Goal: Transaction & Acquisition: Subscribe to service/newsletter

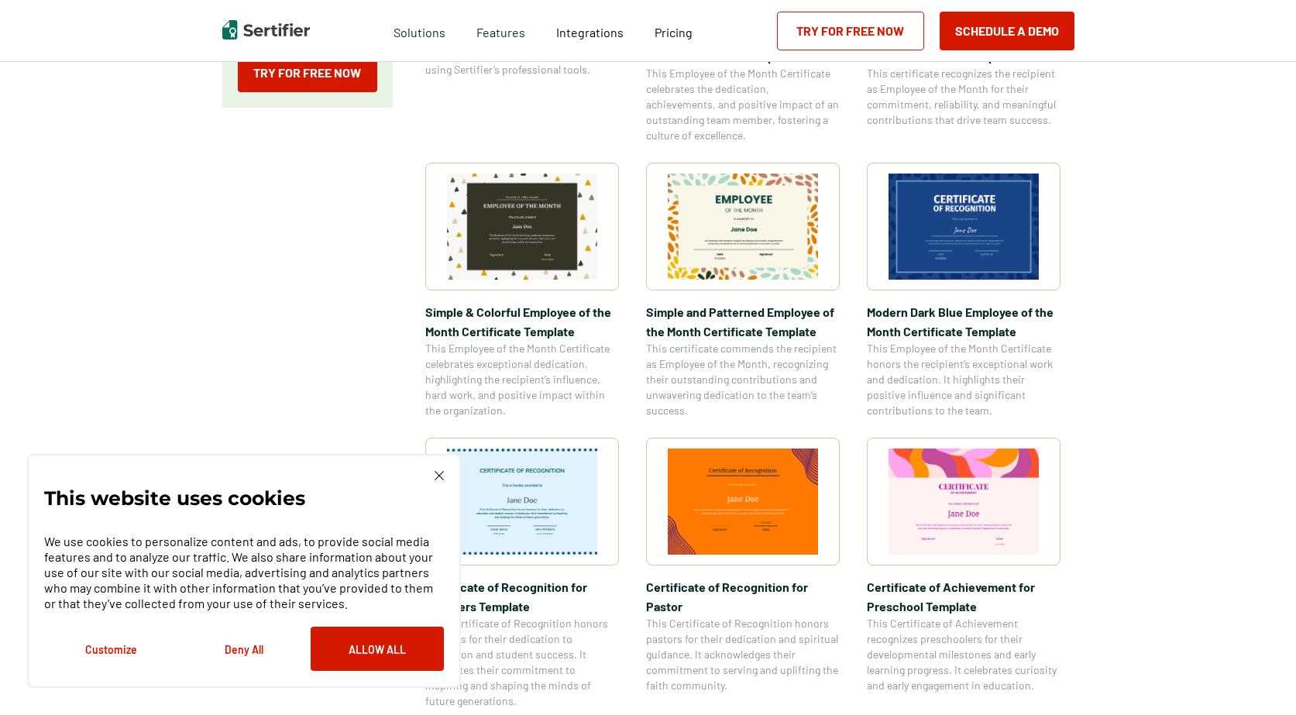
scroll to position [310, 0]
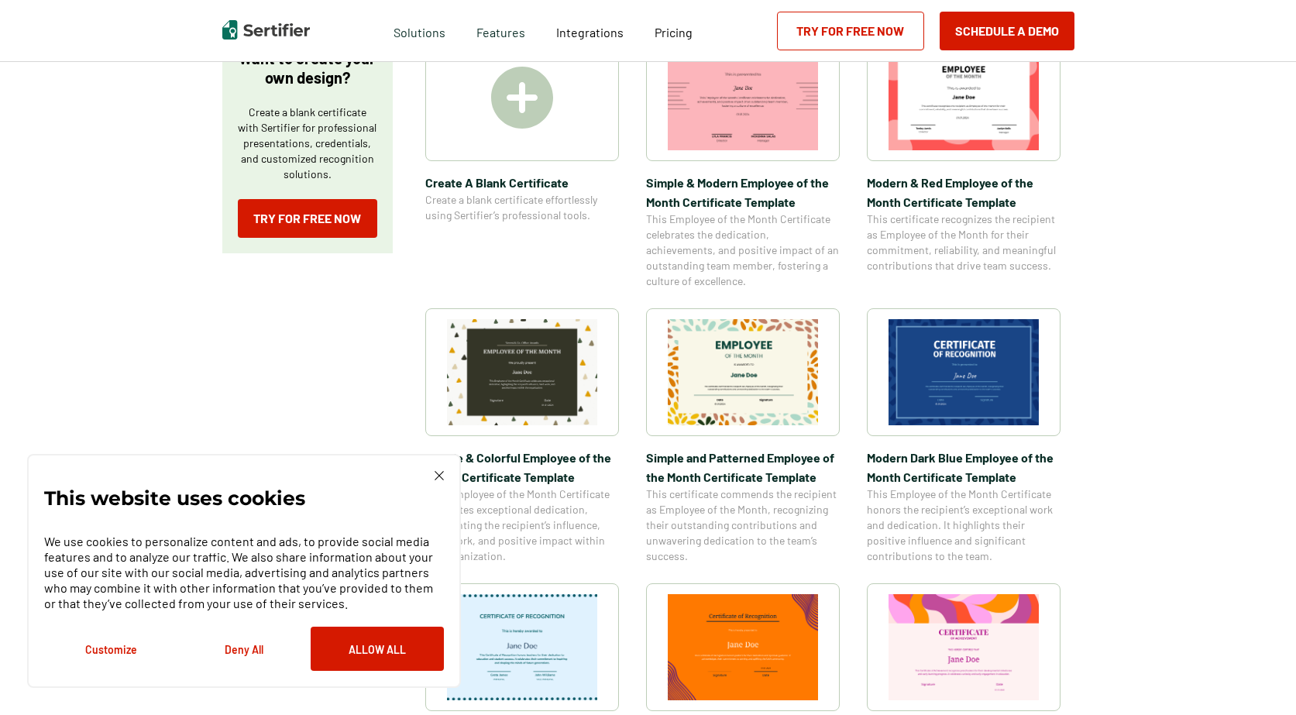
click at [943, 395] on img at bounding box center [964, 372] width 150 height 106
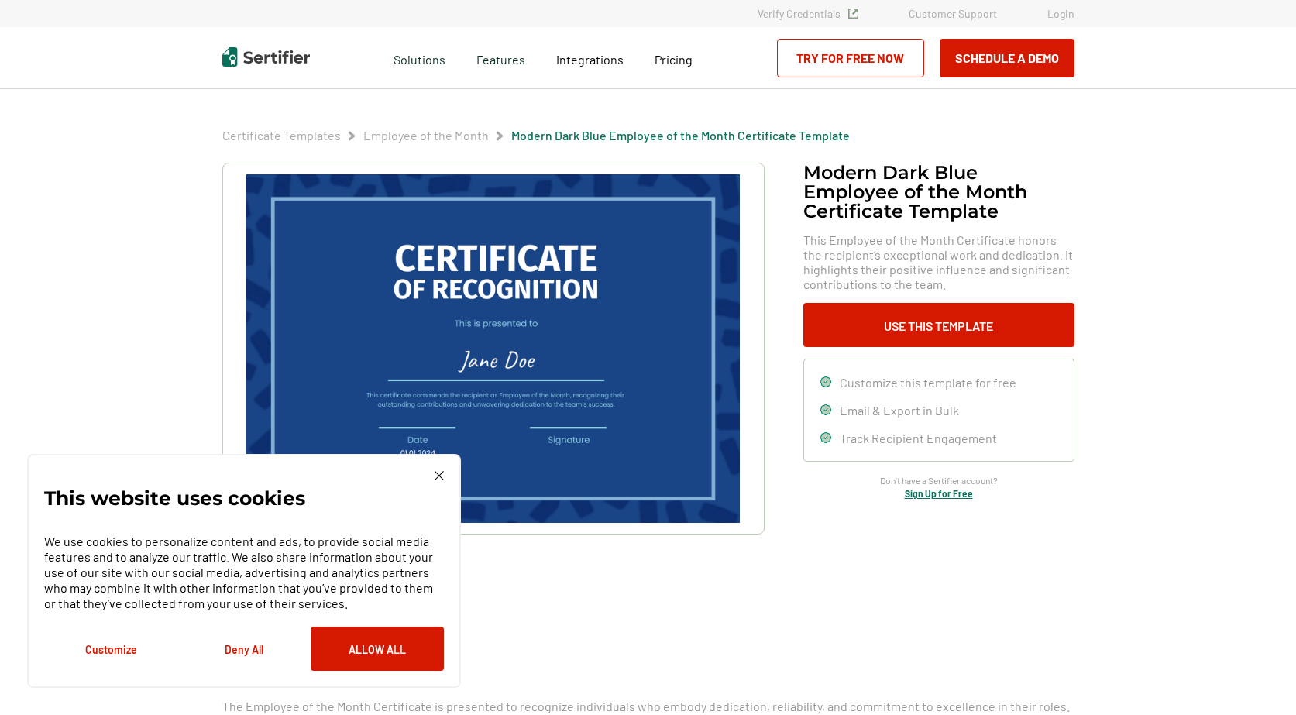
click at [429, 471] on div "This website uses cookies We use cookies to personalize content and ads, to pro…" at bounding box center [244, 571] width 400 height 200
click at [438, 473] on img at bounding box center [439, 475] width 9 height 9
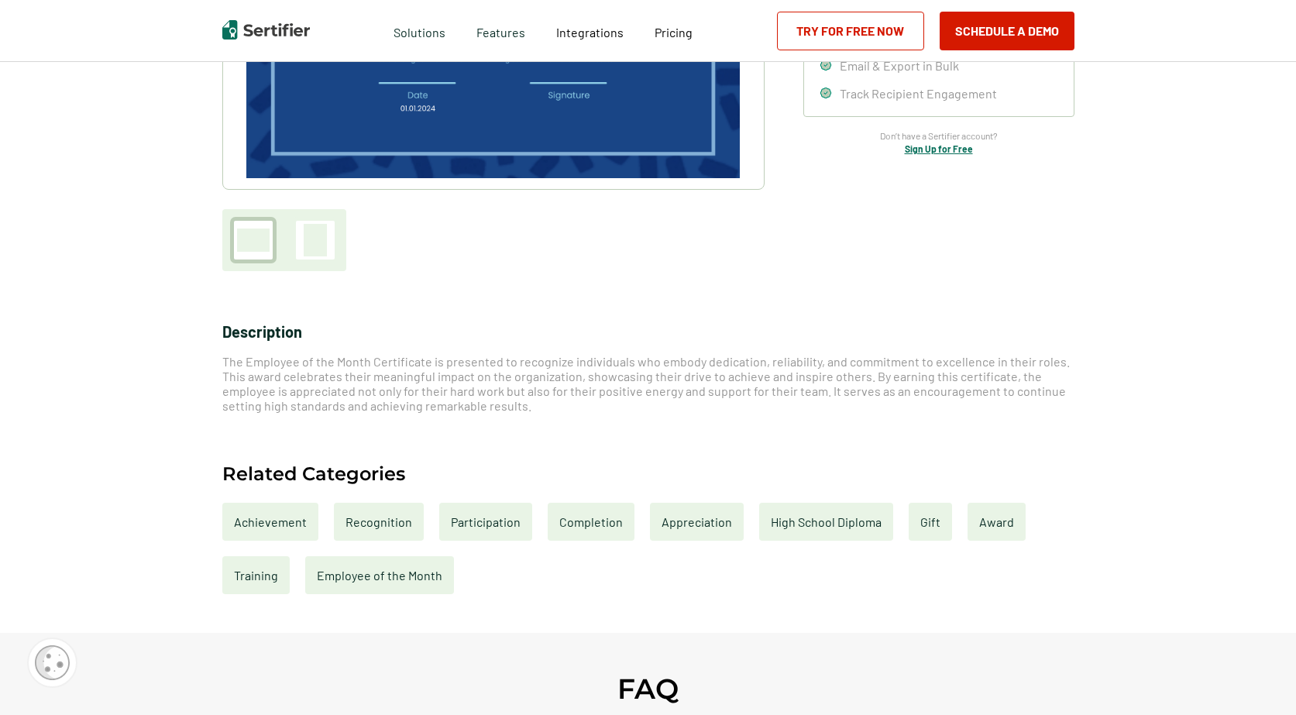
scroll to position [155, 0]
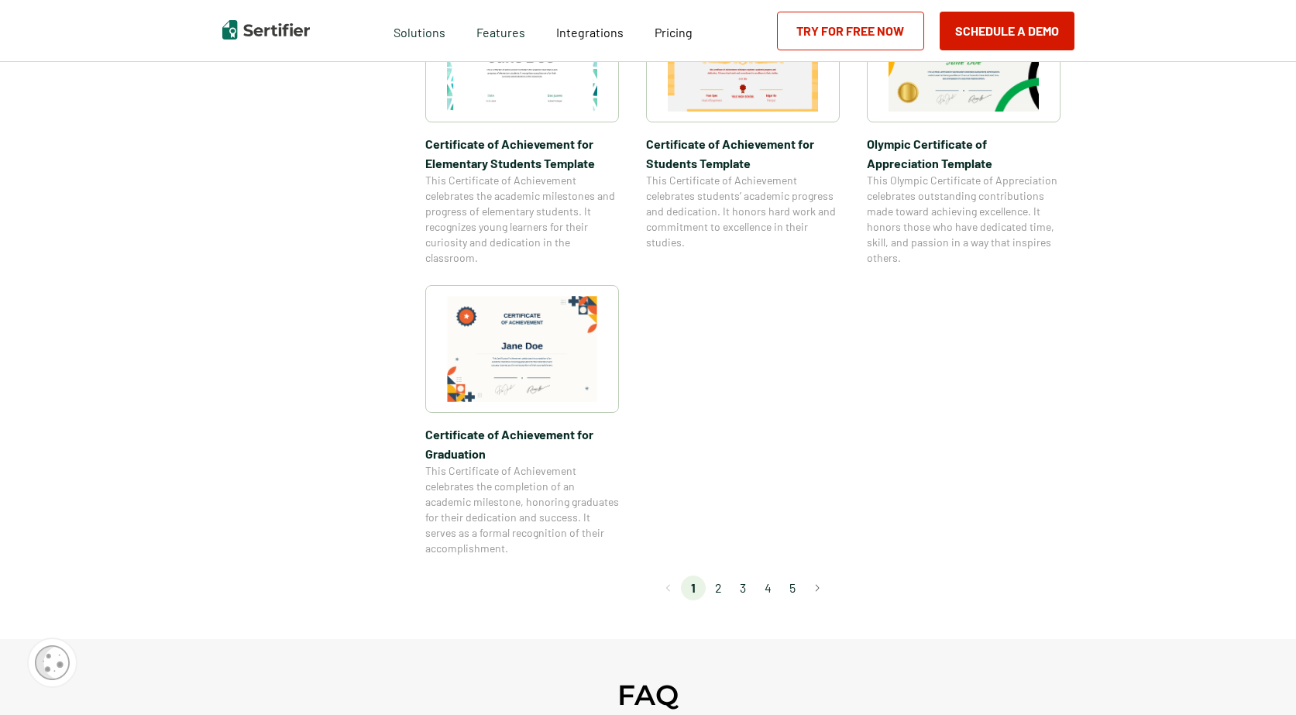
scroll to position [1240, 0]
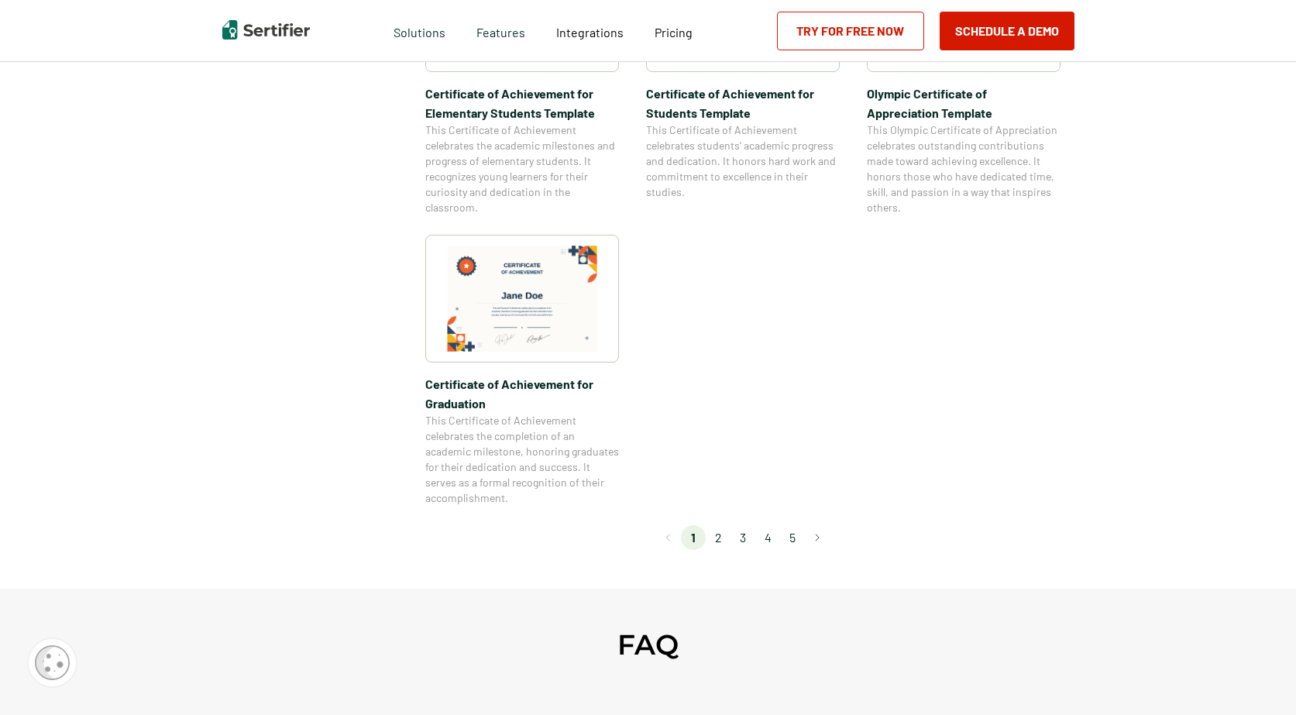
click at [719, 537] on li "2" at bounding box center [718, 537] width 25 height 25
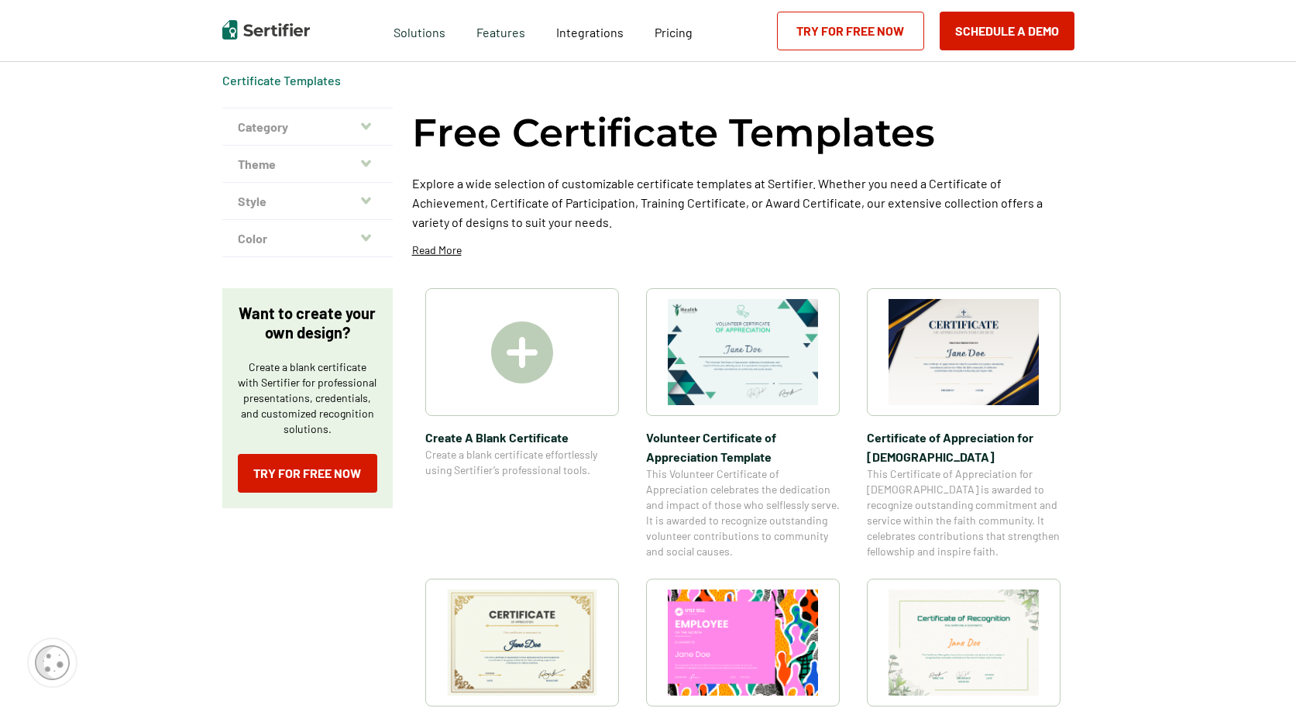
scroll to position [0, 0]
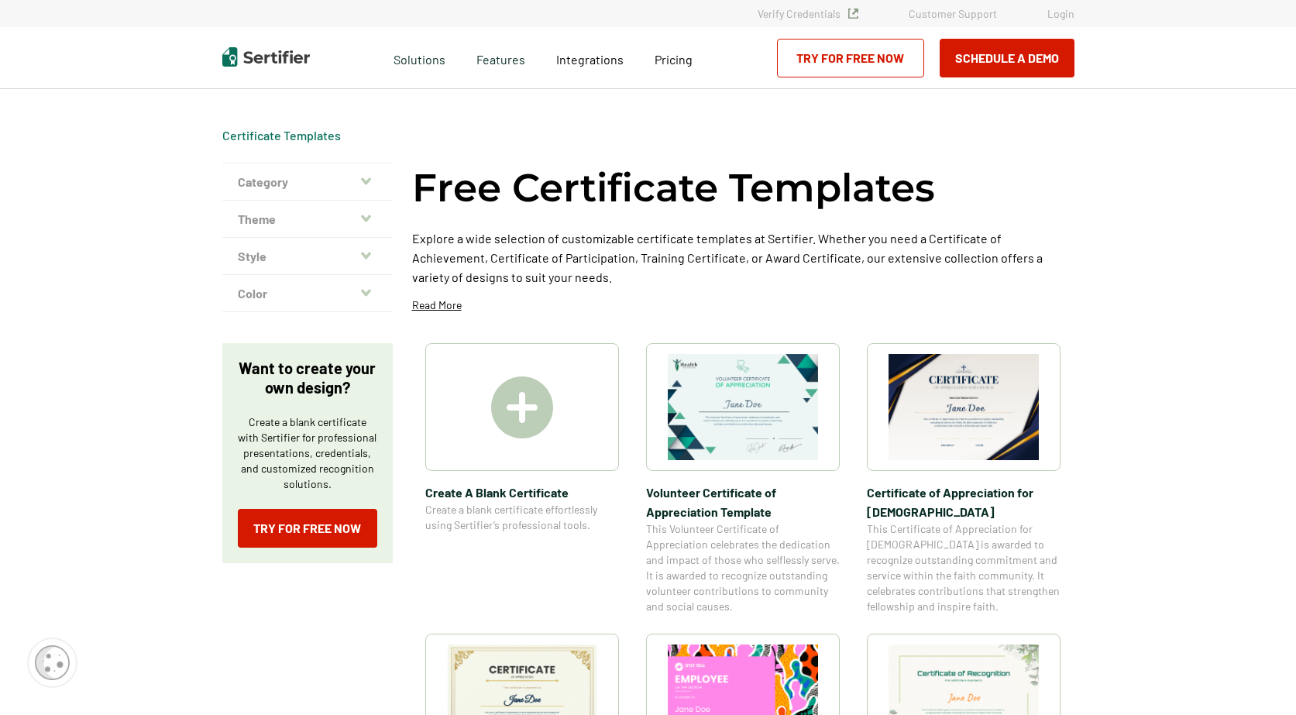
click at [848, 50] on link "Try for Free Now" at bounding box center [850, 58] width 147 height 39
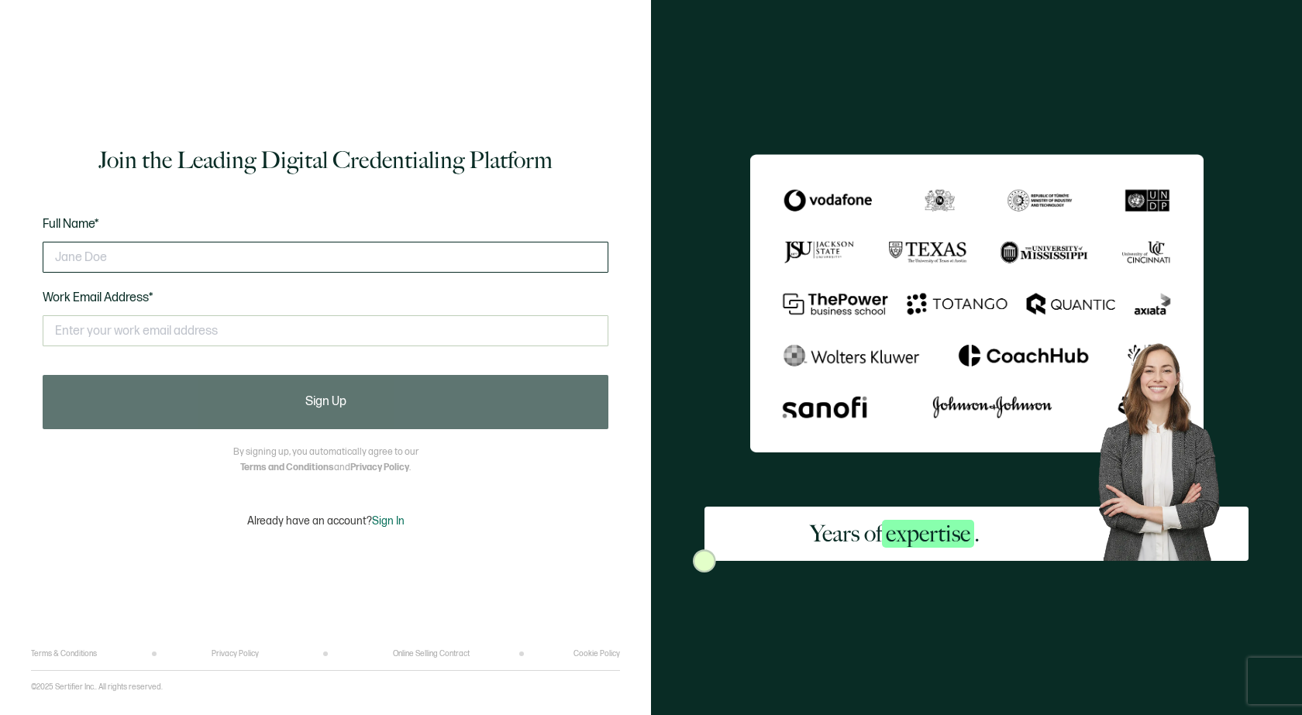
click at [442, 258] on input "text" at bounding box center [326, 257] width 566 height 31
type input "[PERSON_NAME]"
click at [251, 333] on input "text" at bounding box center [326, 330] width 566 height 31
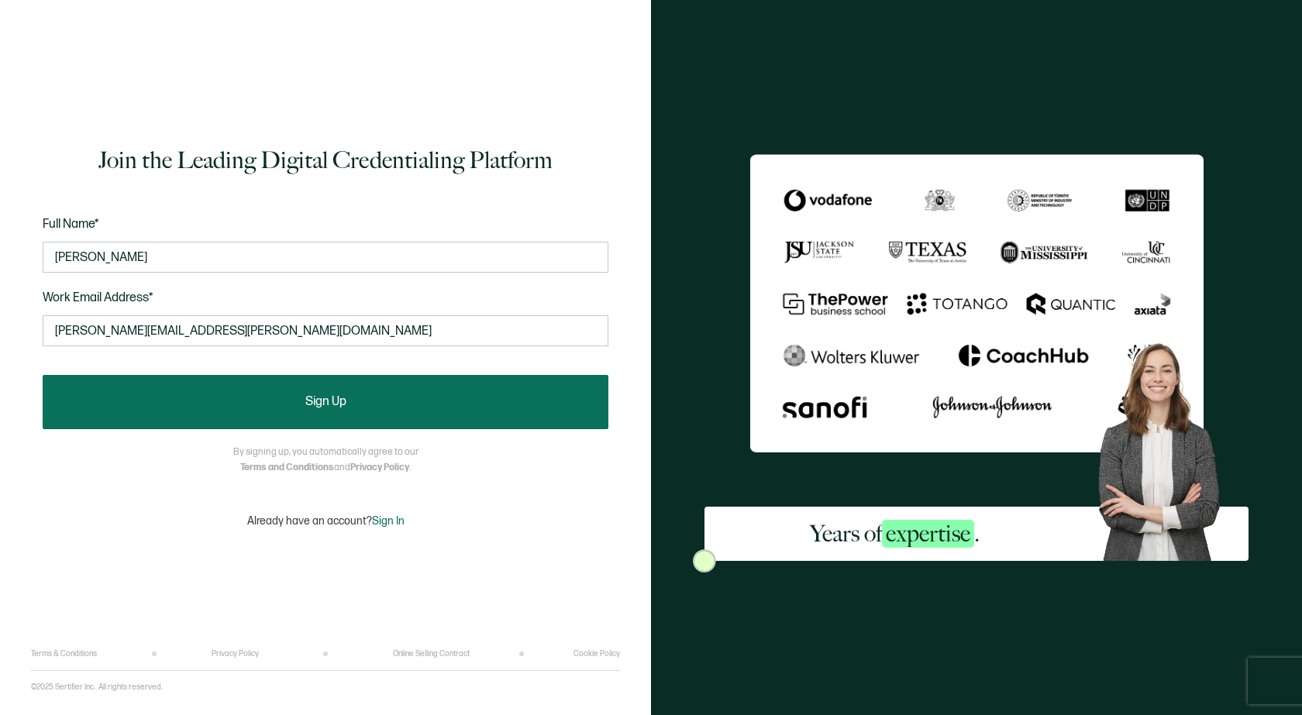
type input "[PERSON_NAME][EMAIL_ADDRESS][PERSON_NAME][DOMAIN_NAME]"
click at [337, 415] on button "Sign Up" at bounding box center [326, 402] width 566 height 54
